Goal: Transaction & Acquisition: Purchase product/service

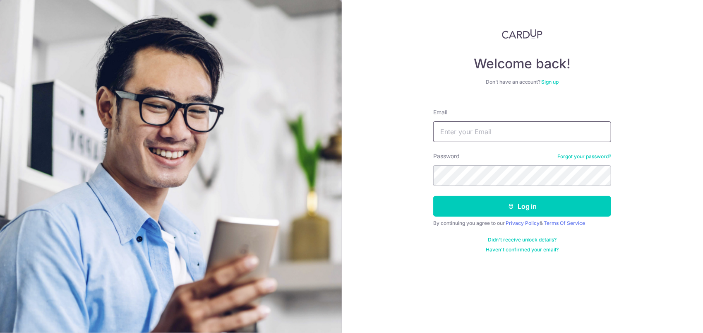
click at [542, 137] on input "Email" at bounding box center [522, 131] width 178 height 21
type input "npf888@gmail.com"
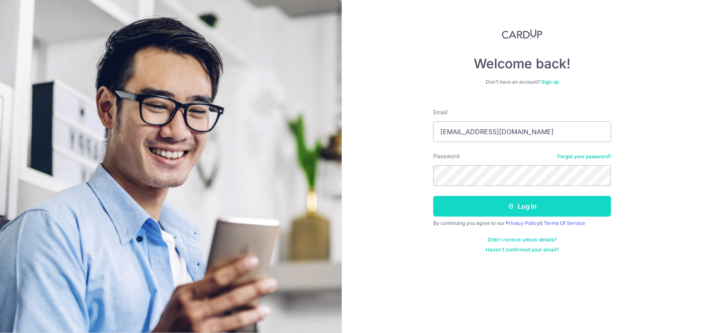
click at [556, 203] on button "Log in" at bounding box center [522, 206] width 178 height 21
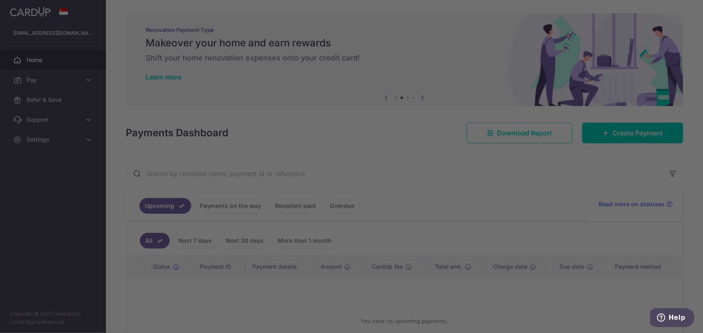
click at [73, 221] on div at bounding box center [355, 168] width 710 height 336
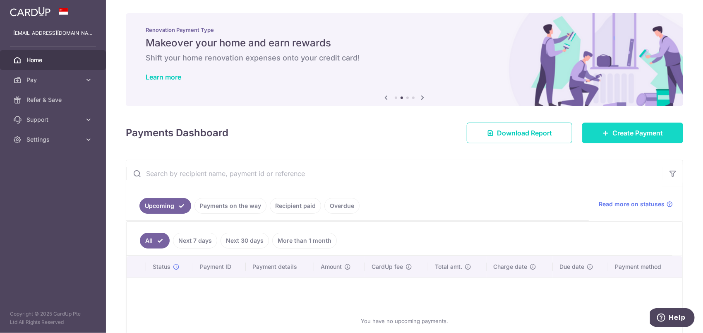
click at [595, 127] on link "Create Payment" at bounding box center [632, 133] width 101 height 21
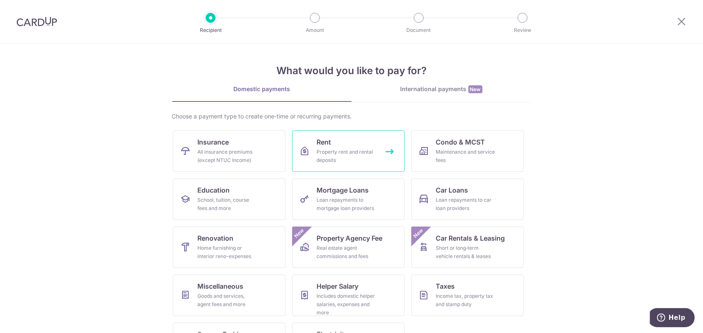
click at [357, 139] on link "Rent Property rent and rental deposits" at bounding box center [348, 150] width 113 height 41
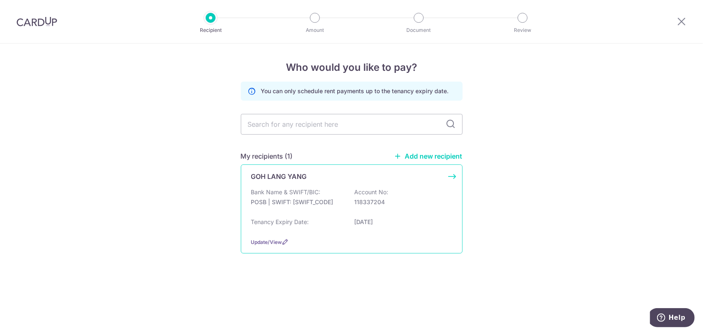
click at [347, 189] on div "Bank Name & SWIFT/BIC: POSB | SWIFT: DBSSSGSGXXX Account No: 118337204" at bounding box center [351, 201] width 201 height 26
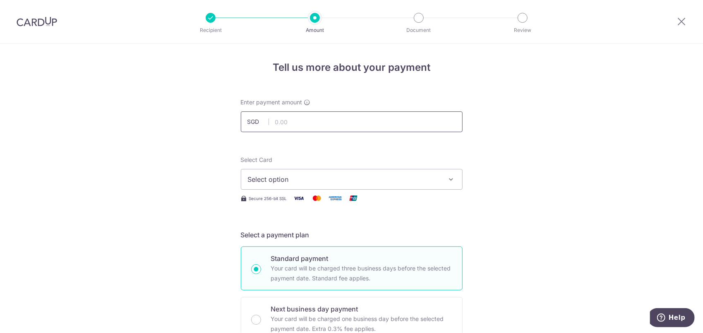
click at [375, 126] on input "text" at bounding box center [352, 121] width 222 height 21
click at [373, 123] on input "text" at bounding box center [352, 121] width 222 height 21
click at [374, 113] on input "text" at bounding box center [352, 121] width 222 height 21
type input "3,200.00"
click at [372, 183] on span "Select option" at bounding box center [344, 179] width 193 height 10
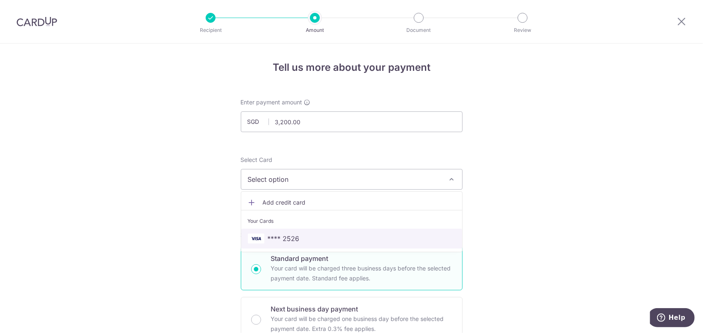
click at [363, 231] on link "**** 2526" at bounding box center [351, 238] width 221 height 20
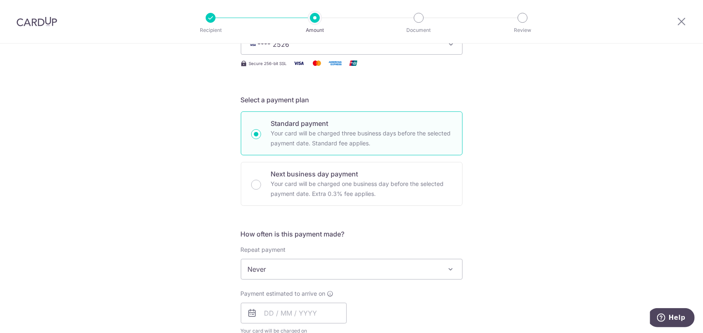
scroll to position [166, 0]
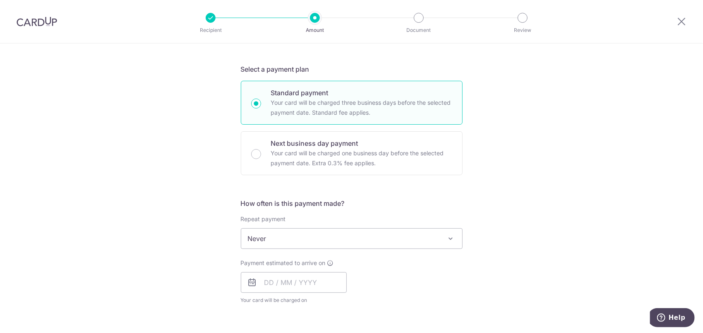
click at [535, 189] on div "Tell us more about your payment Enter payment amount SGD 3,200.00 3200.00 Selec…" at bounding box center [351, 252] width 703 height 749
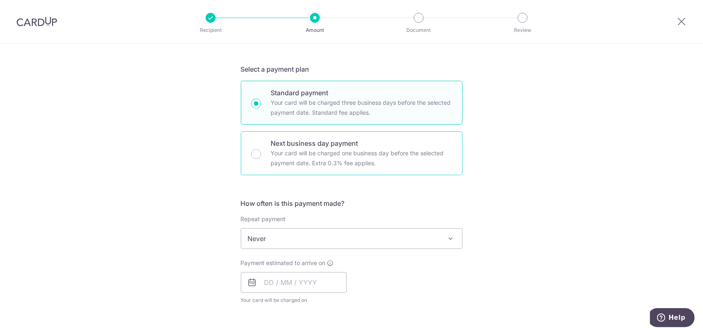
click at [302, 156] on p "Your card will be charged one business day before the selected payment date. Ex…" at bounding box center [361, 158] width 181 height 20
click at [261, 156] on input "Next business day payment Your card will be charged one business day before the…" at bounding box center [256, 154] width 10 height 10
radio input "false"
radio input "true"
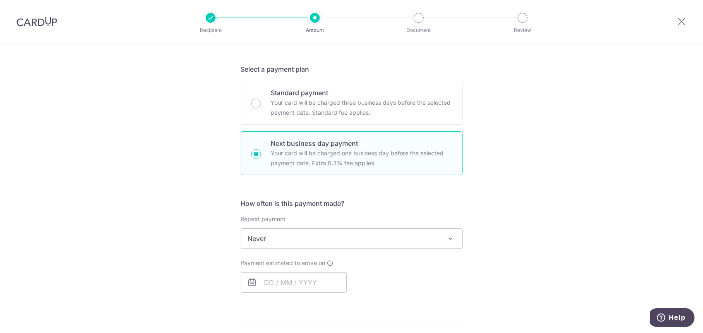
click at [422, 233] on span "Never" at bounding box center [351, 238] width 221 height 20
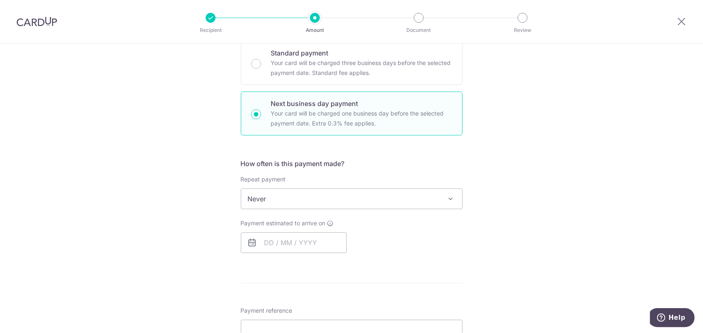
scroll to position [207, 0]
click at [314, 232] on input "text" at bounding box center [294, 241] width 106 height 21
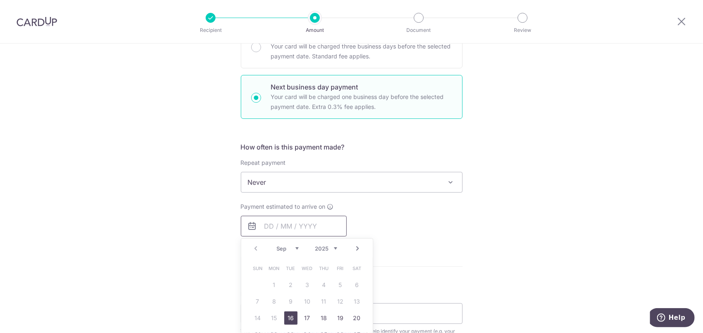
scroll to position [248, 0]
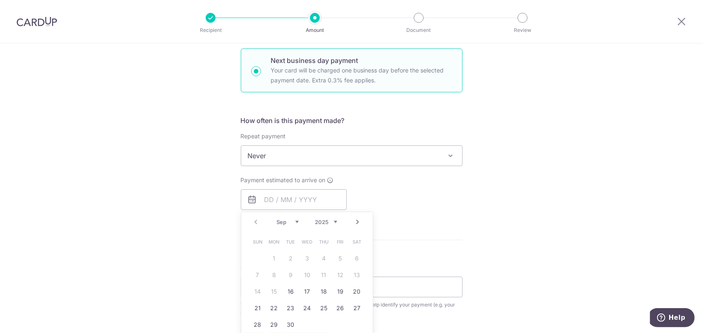
click at [269, 291] on table "Sun Mon Tue Wed Thu Fri Sat 1 2 3 4 5 6 7 8 9 10 11 12 13 14 15 16 17 18 19 20 …" at bounding box center [308, 282] width 116 height 99
click at [286, 290] on link "16" at bounding box center [290, 291] width 13 height 13
type input "16/09/2025"
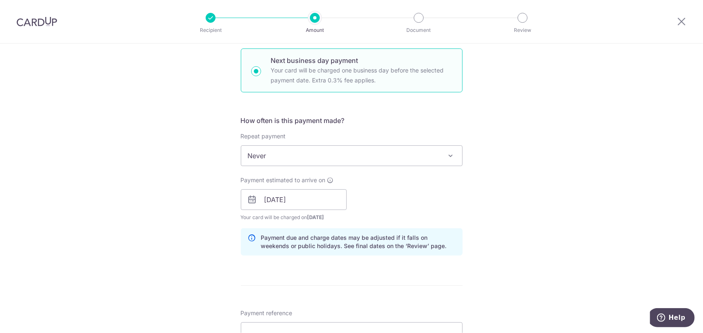
click at [286, 290] on form "Enter payment amount SGD 3,200.00 3200.00 Select Card **** 2526 Add credit card…" at bounding box center [352, 214] width 222 height 729
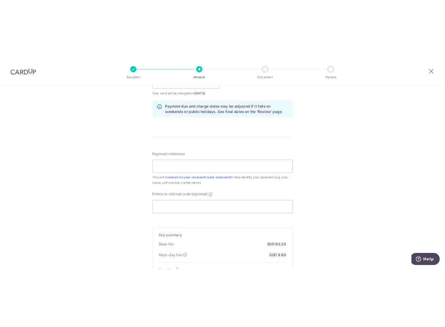
scroll to position [414, 0]
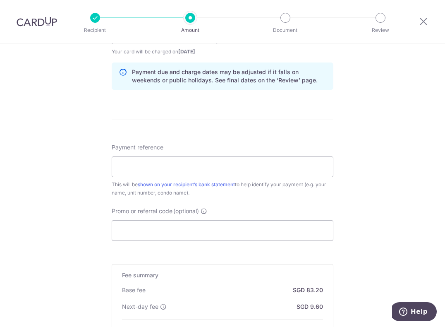
click at [53, 140] on div "Tell us more about your payment Enter payment amount SGD 3,200.00 3200.00 Selec…" at bounding box center [222, 41] width 445 height 823
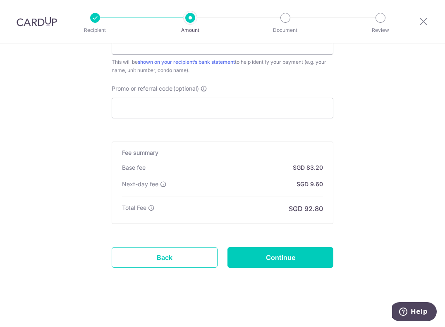
scroll to position [537, 0]
